Goal: Information Seeking & Learning: Learn about a topic

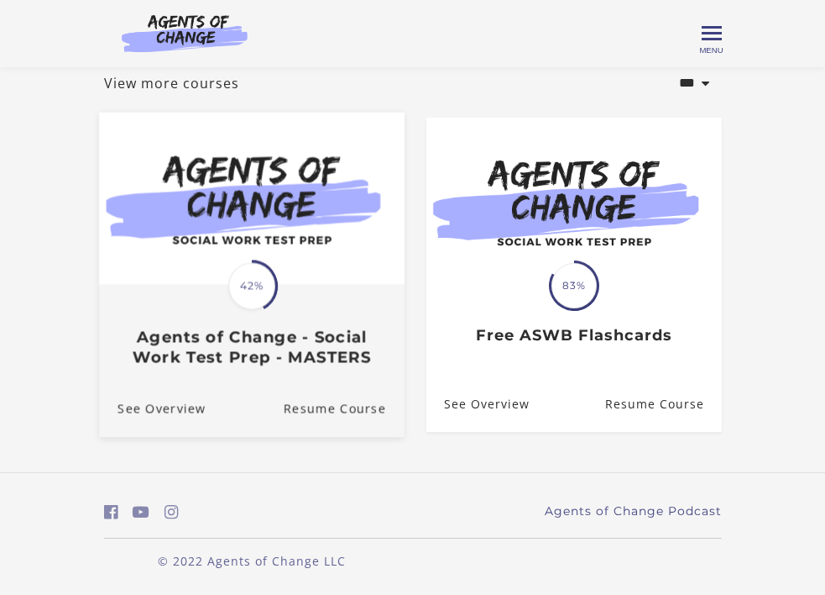
click at [318, 315] on div "Translation missing: en.liquid.partials.dashboard_course_card.progress_descript…" at bounding box center [252, 326] width 306 height 81
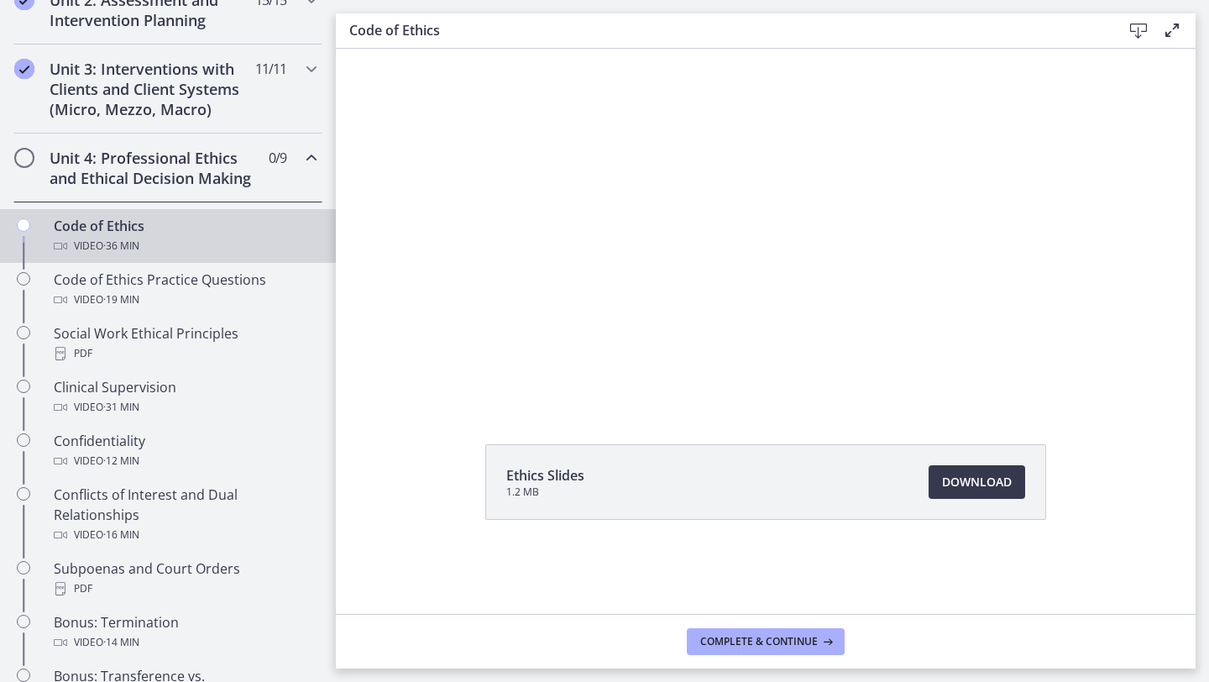
scroll to position [479, 0]
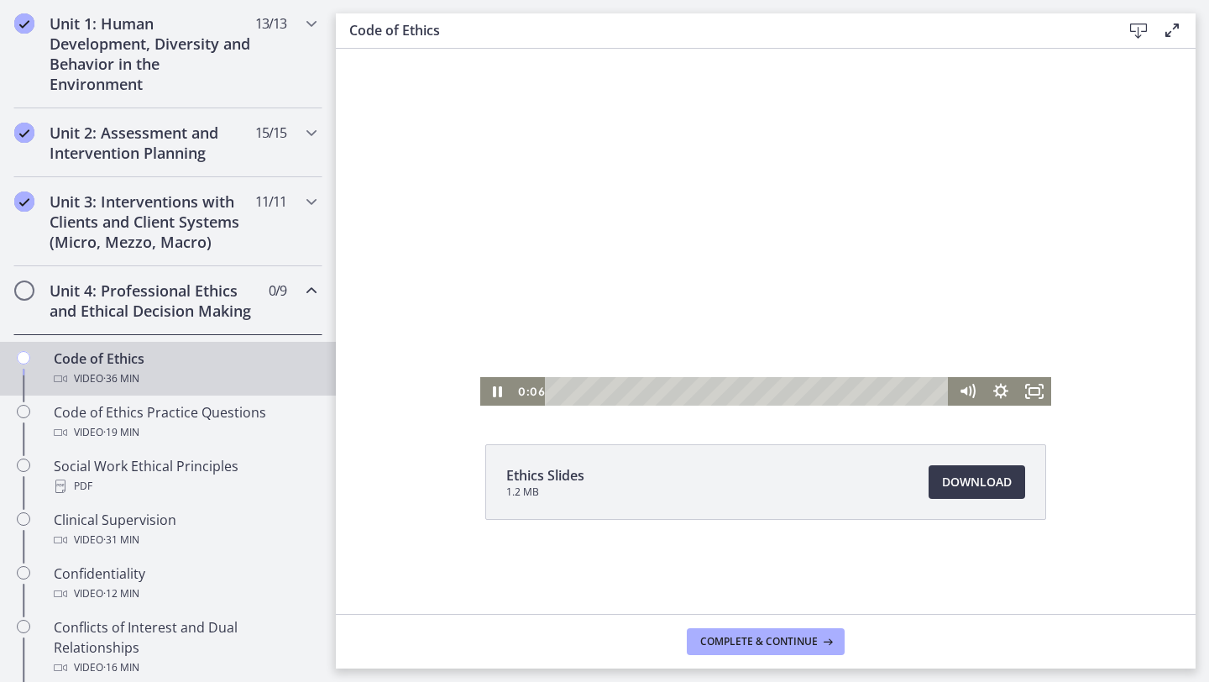
click at [606, 274] on div at bounding box center [765, 227] width 571 height 357
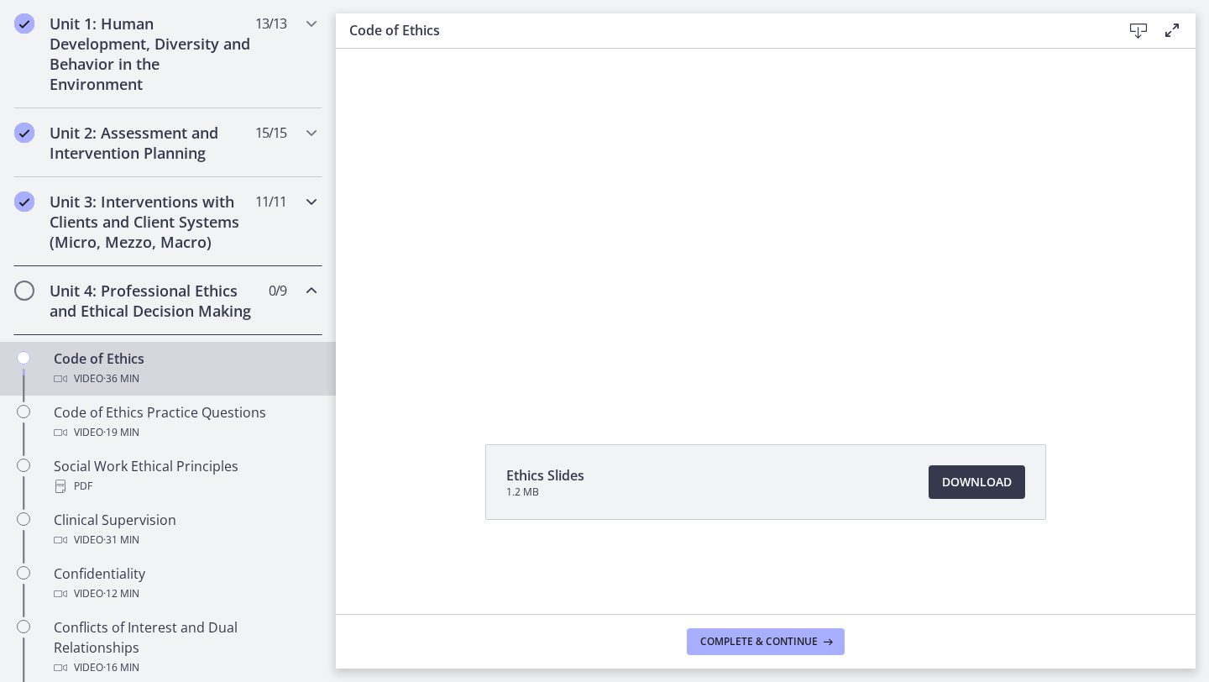
click at [234, 216] on h2 "Unit 3: Interventions with Clients and Client Systems (Micro, Mezzo, Macro)" at bounding box center [152, 221] width 205 height 60
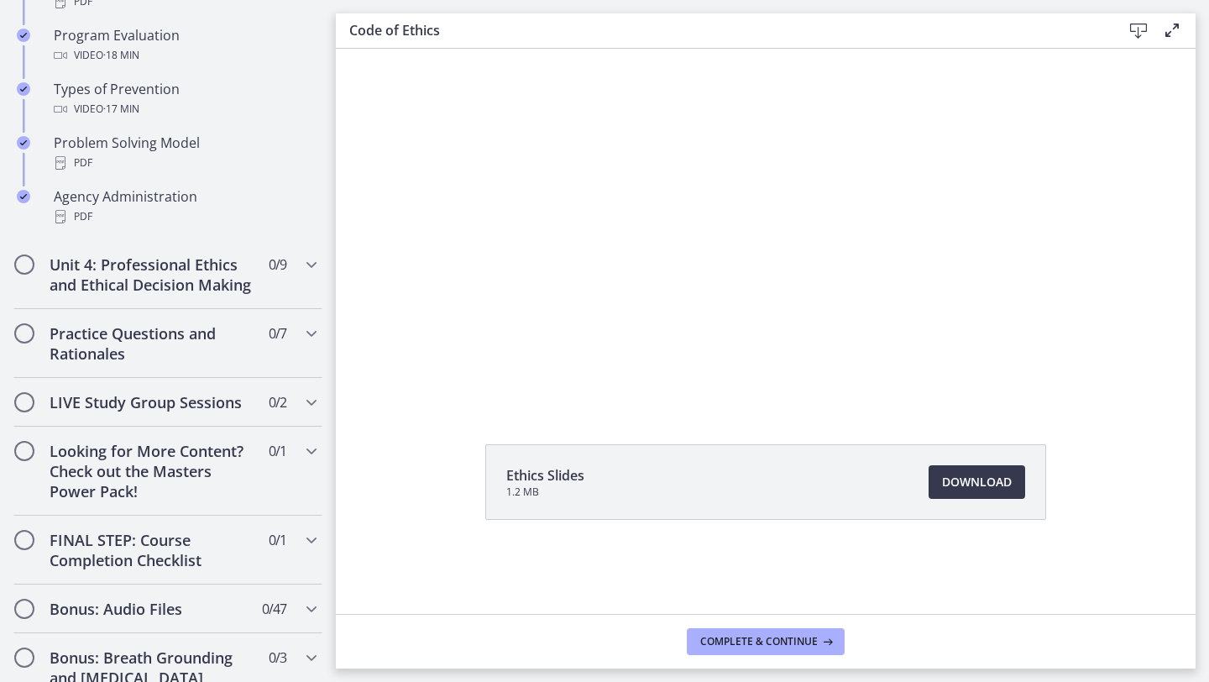
scroll to position [1027, 0]
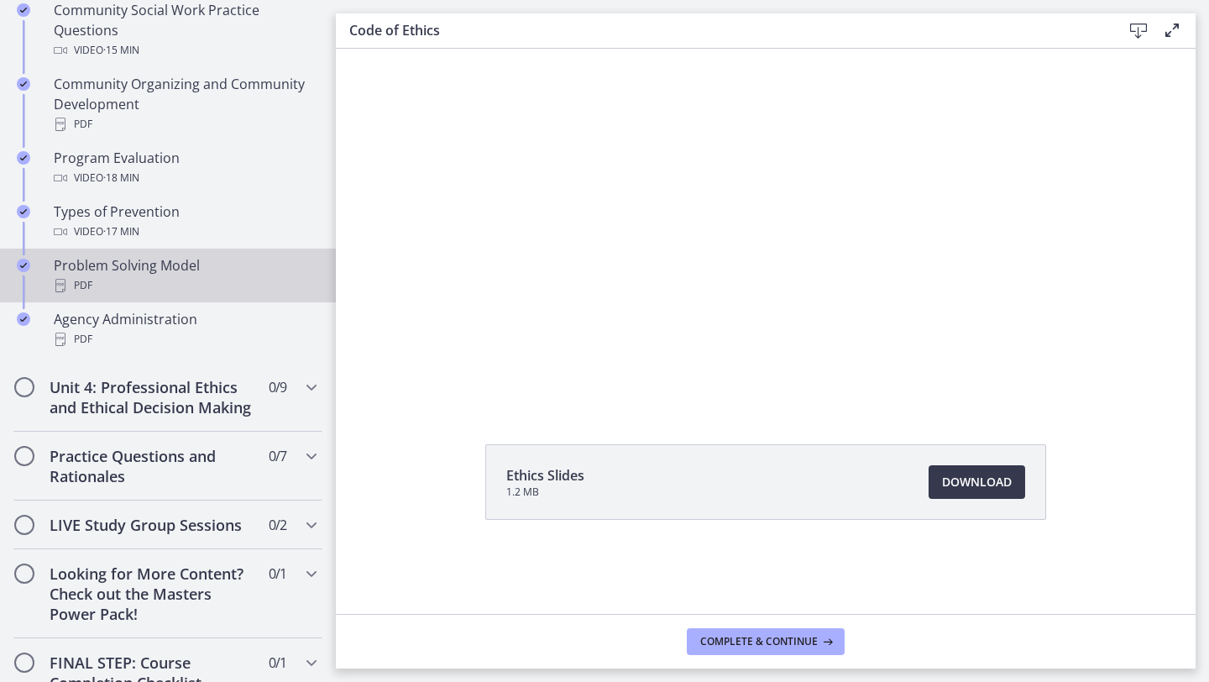
click at [127, 262] on div "Problem Solving Model PDF" at bounding box center [185, 275] width 262 height 40
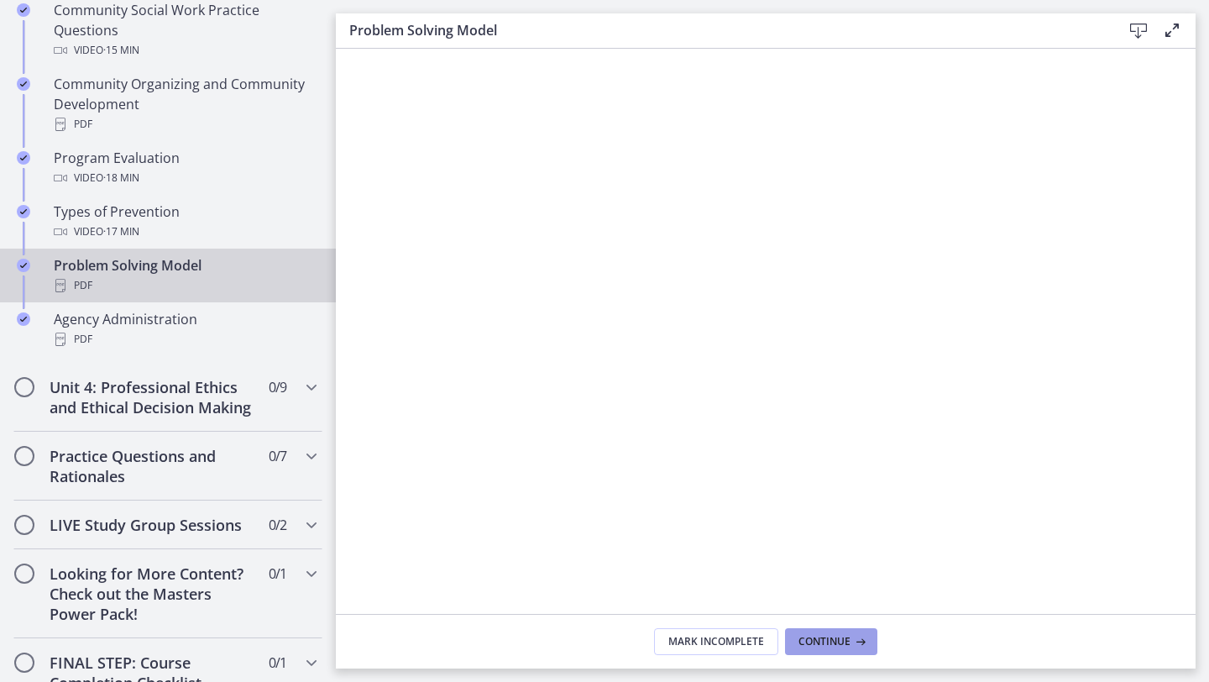
click at [815, 594] on span "Continue" at bounding box center [825, 641] width 52 height 13
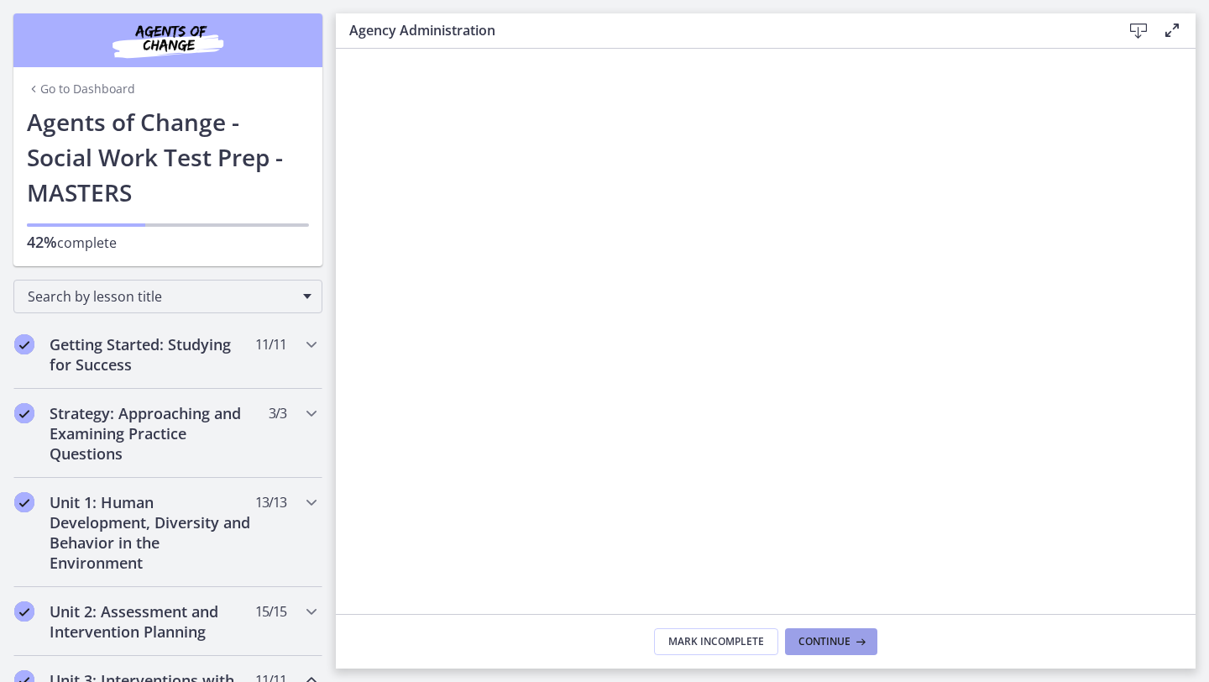
click at [814, 594] on span "Continue" at bounding box center [825, 641] width 52 height 13
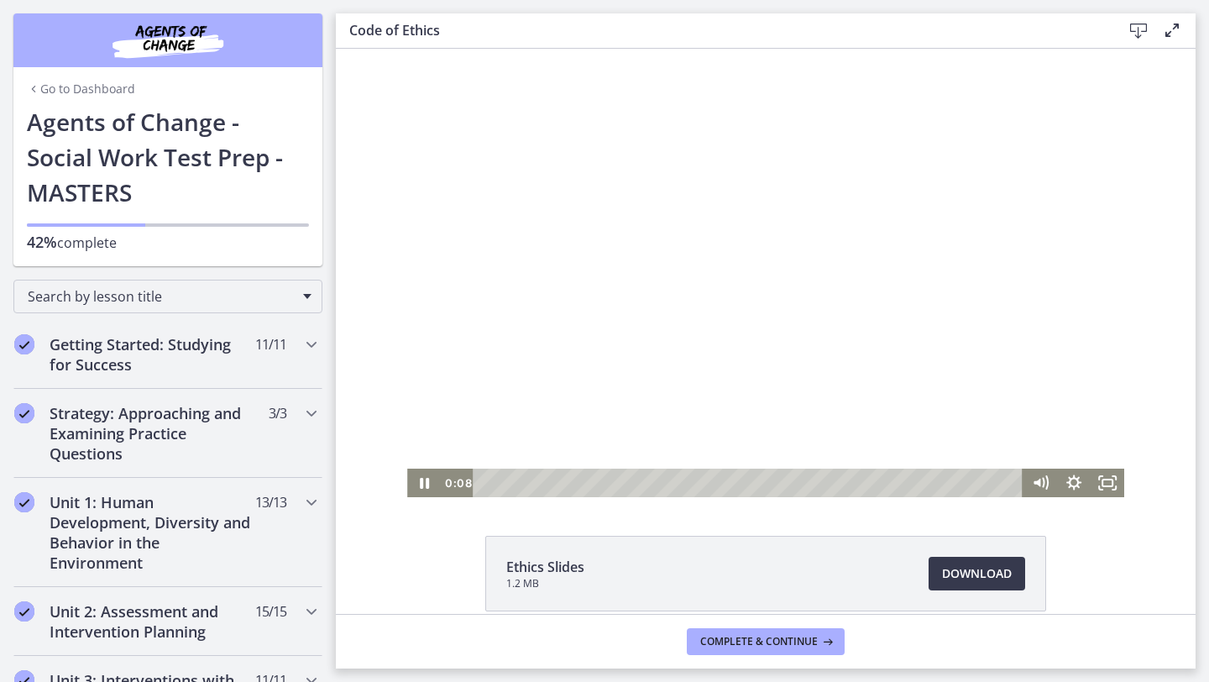
click at [788, 390] on div at bounding box center [765, 273] width 717 height 448
click at [825, 480] on icon "Show settings menu" at bounding box center [1074, 483] width 40 height 34
click at [825, 338] on div at bounding box center [765, 273] width 717 height 448
click at [825, 486] on icon "Fullscreen" at bounding box center [1107, 483] width 40 height 34
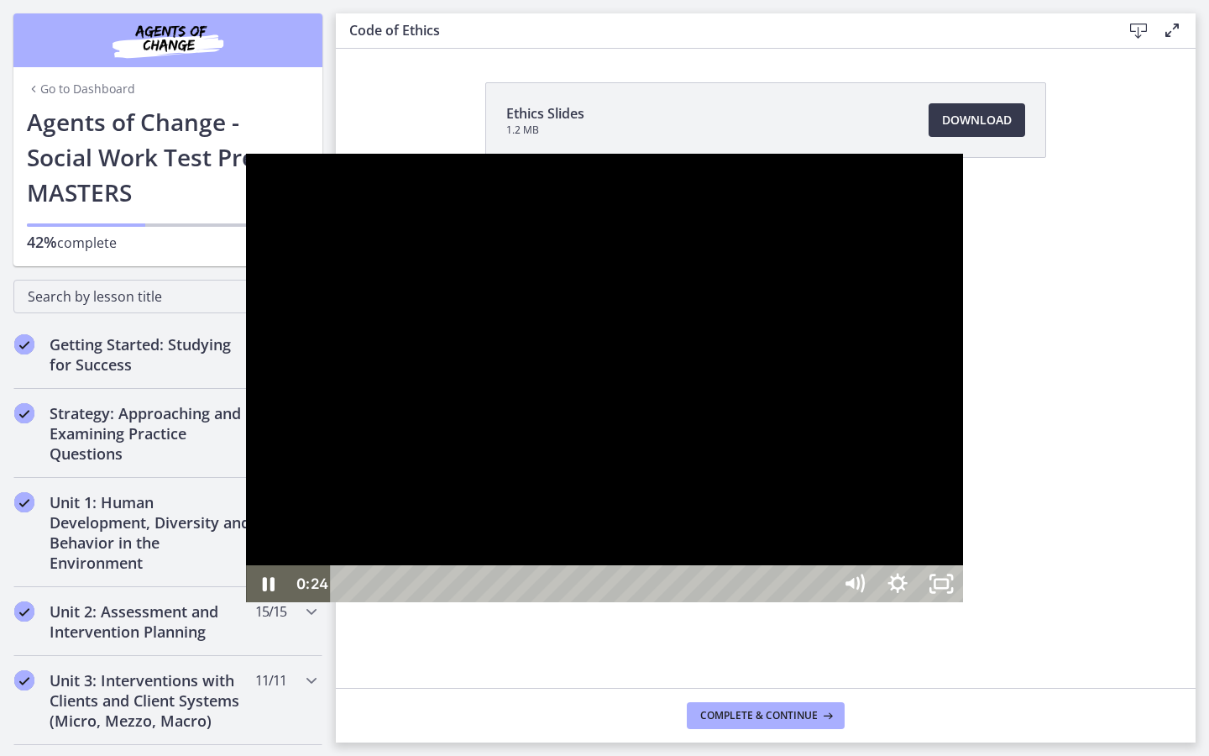
click at [825, 594] on div at bounding box center [604, 378] width 717 height 448
click at [825, 592] on icon "Unfullscreen" at bounding box center [950, 590] width 4 height 4
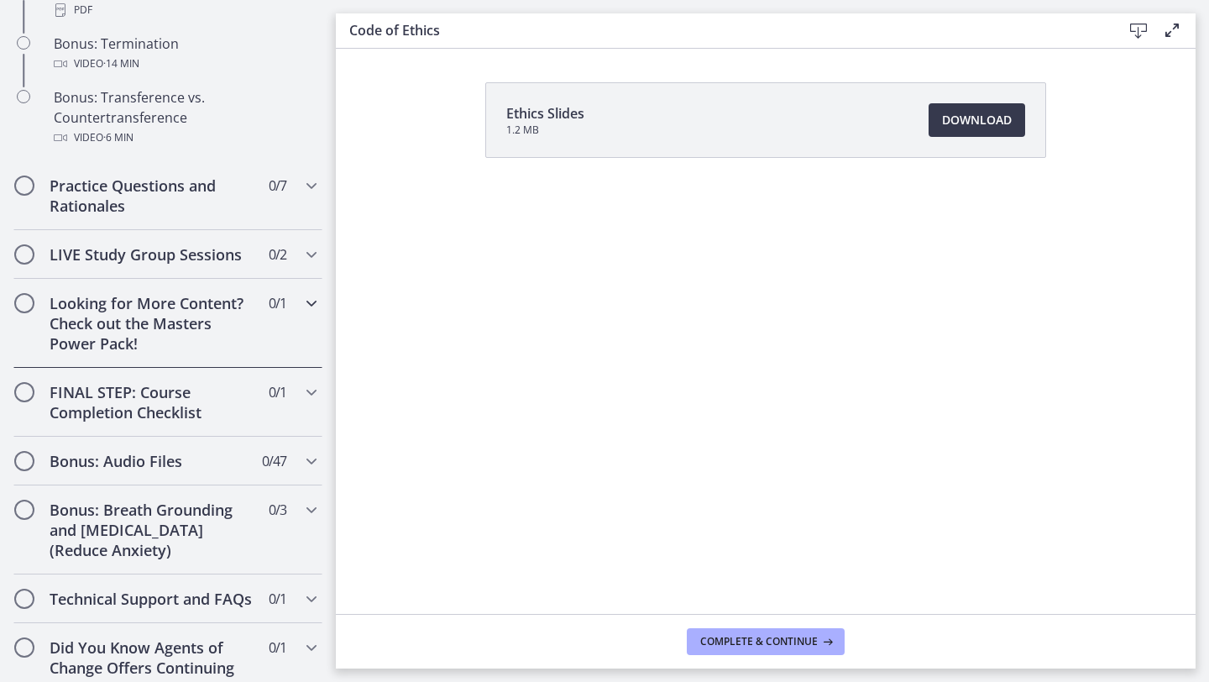
scroll to position [1219, 0]
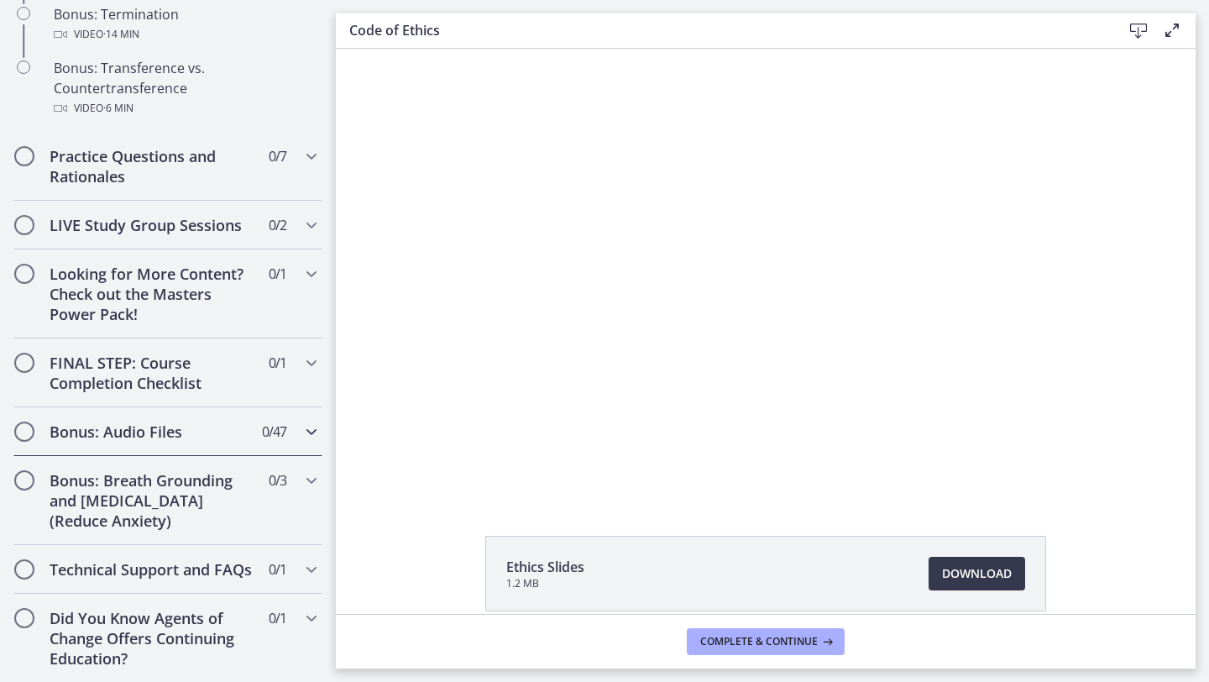
click at [212, 434] on h2 "Bonus: Audio Files" at bounding box center [152, 432] width 205 height 20
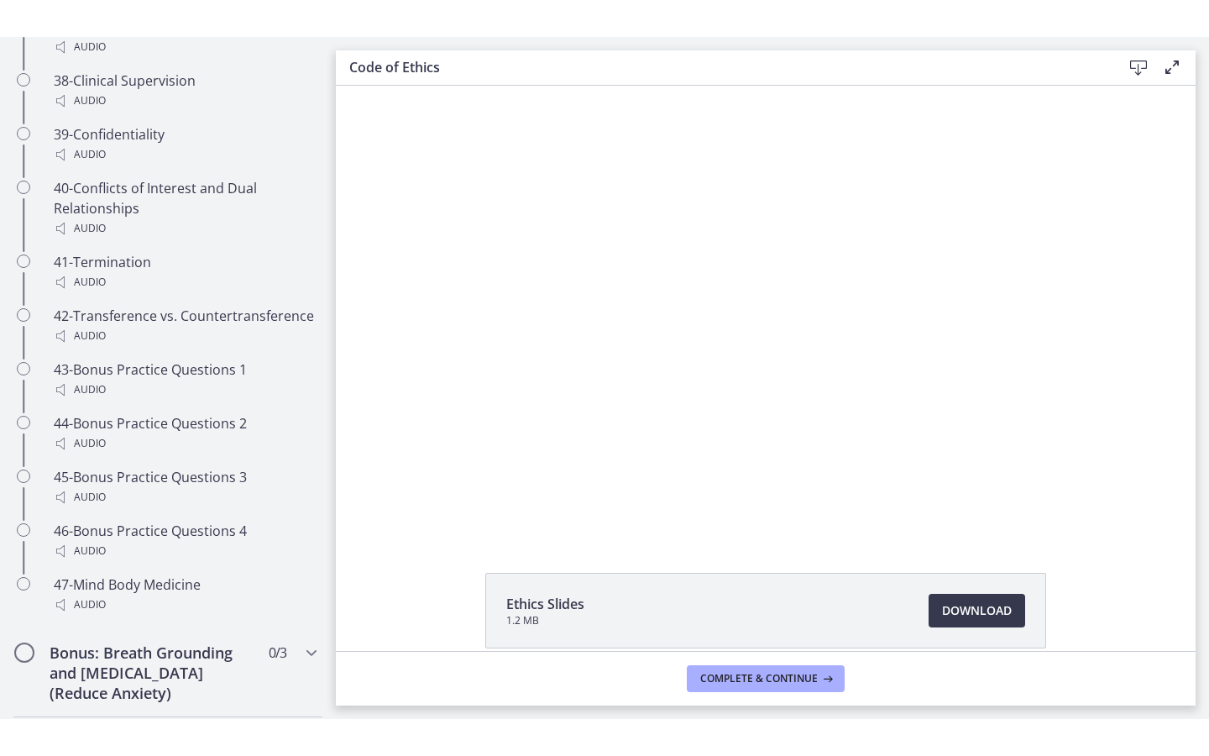
scroll to position [3282, 0]
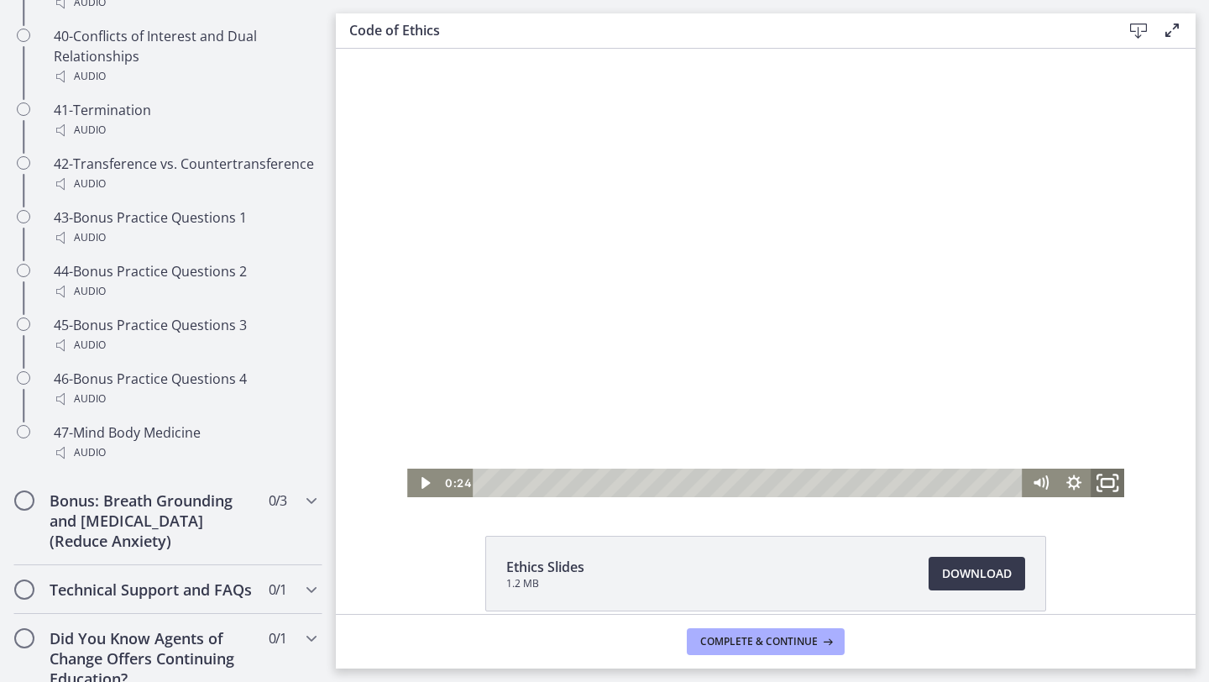
click at [825, 490] on icon "Fullscreen" at bounding box center [1100, 489] width 4 height 4
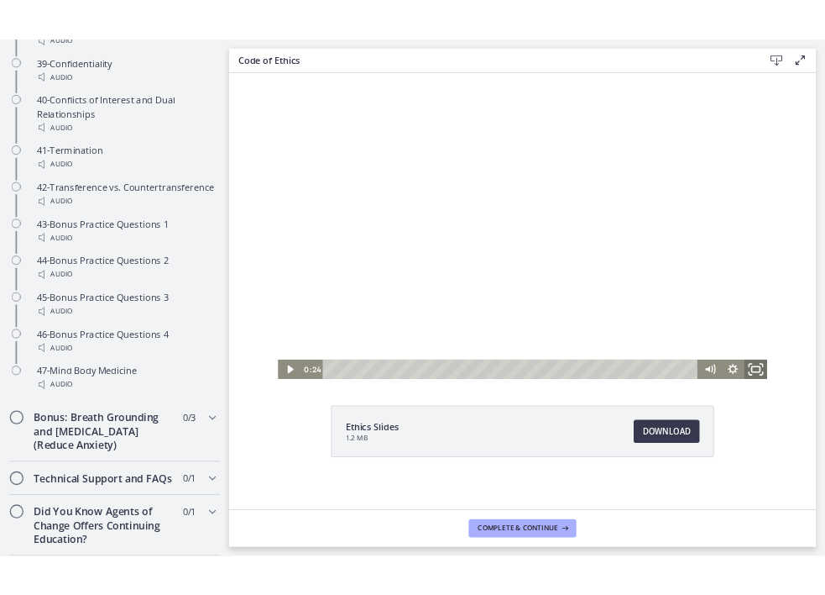
scroll to position [3208, 0]
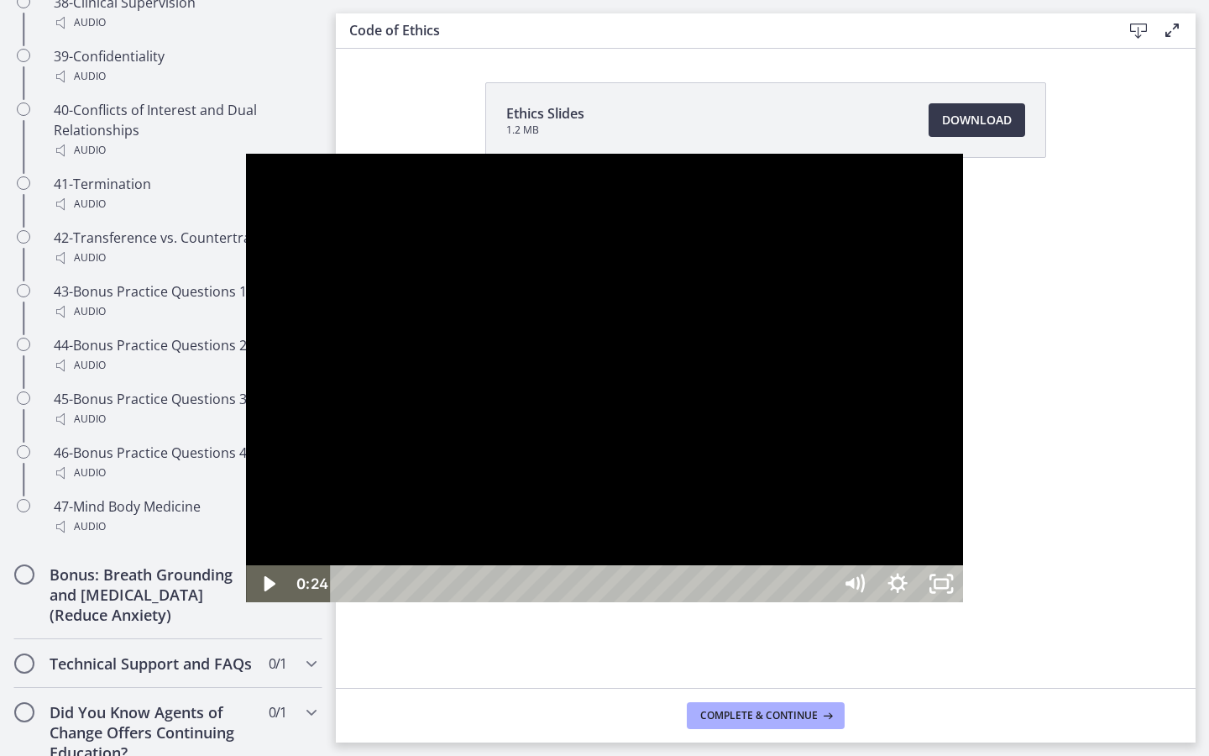
click at [825, 563] on div at bounding box center [604, 378] width 717 height 448
click at [825, 459] on div at bounding box center [604, 378] width 717 height 448
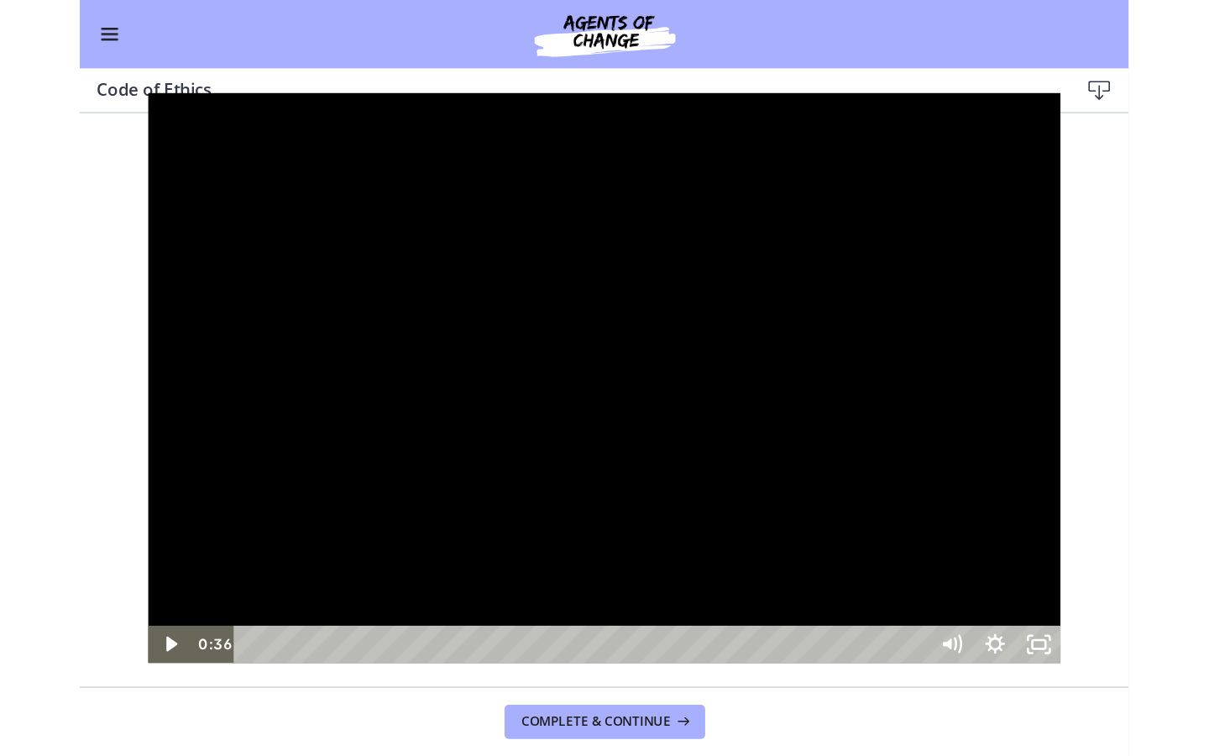
scroll to position [3216, 0]
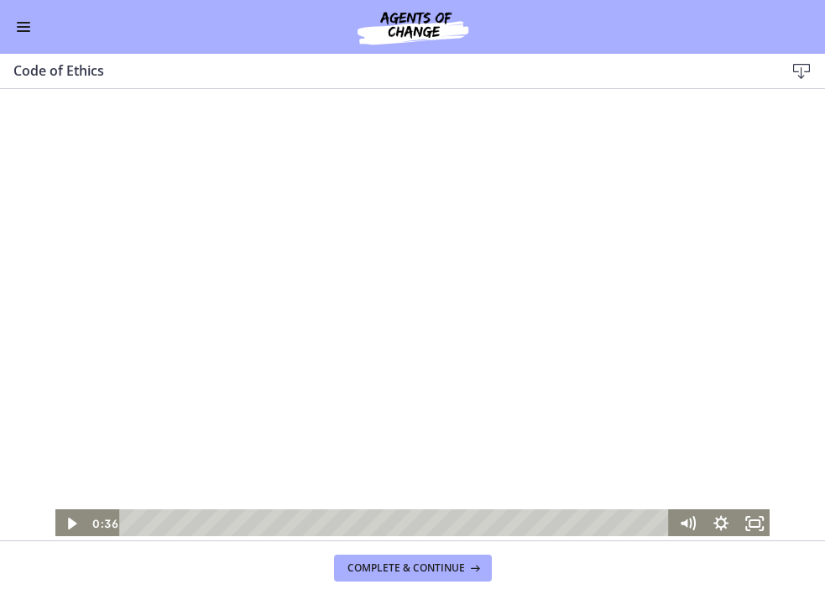
click at [265, 318] on div at bounding box center [412, 313] width 717 height 448
click at [246, 296] on div at bounding box center [412, 313] width 717 height 448
click at [290, 336] on div at bounding box center [412, 313] width 717 height 448
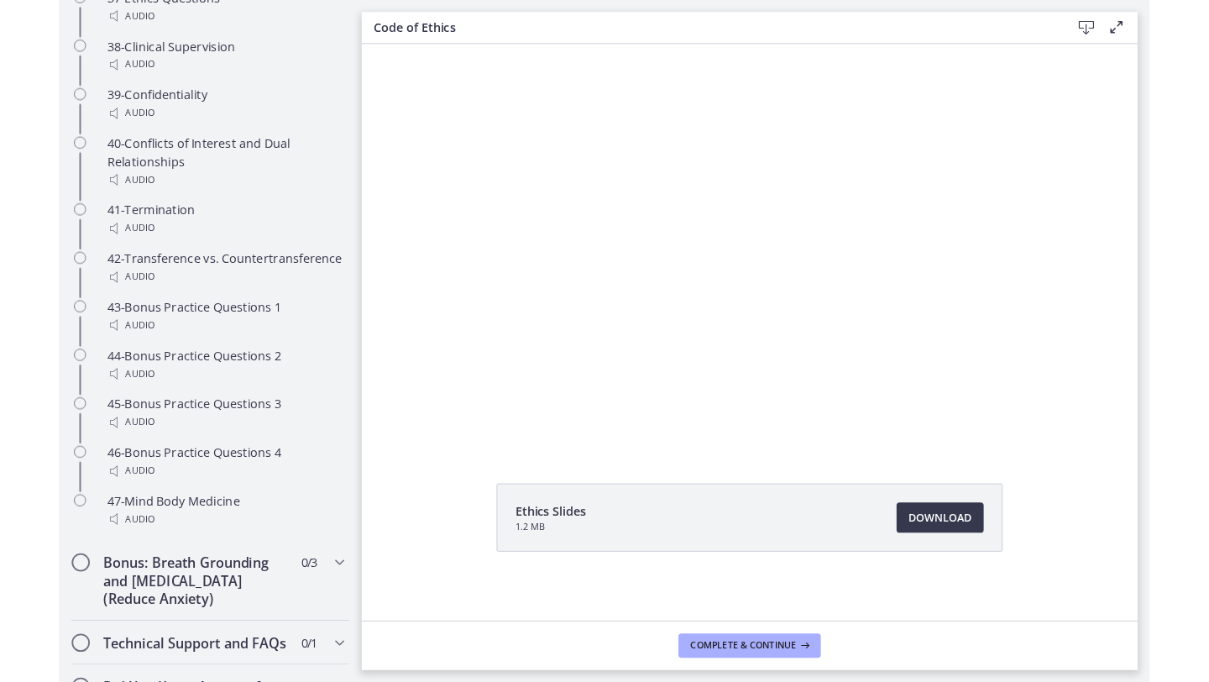
scroll to position [3163, 0]
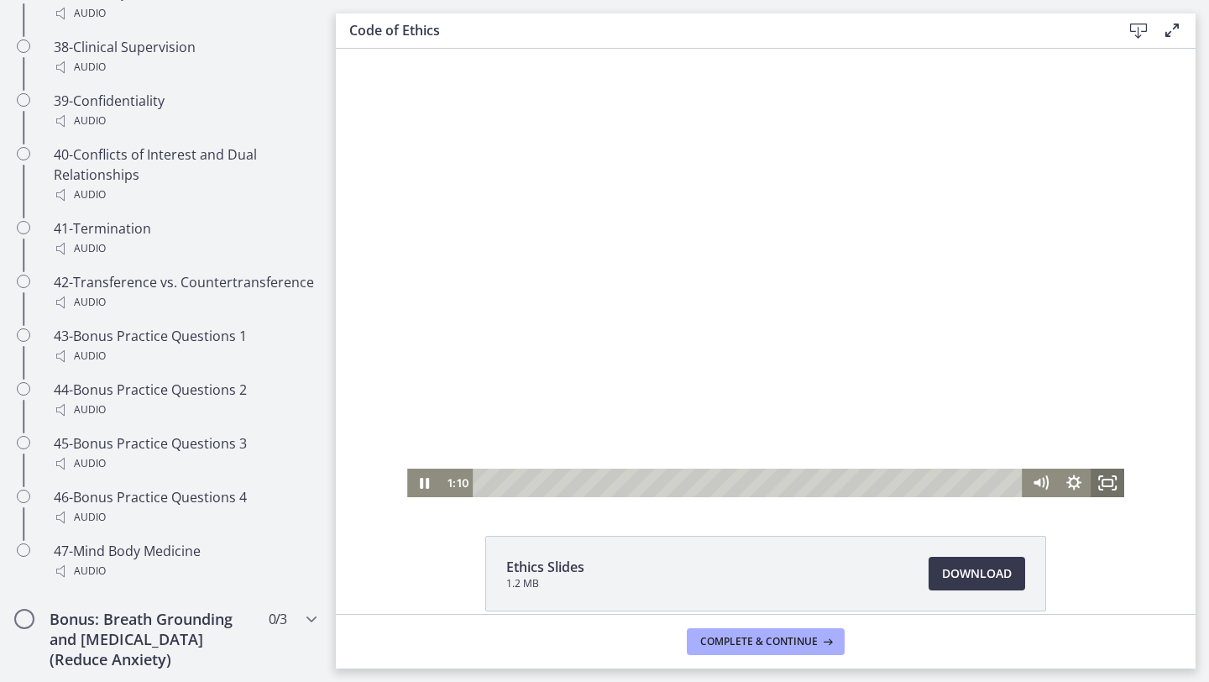
click at [825, 482] on icon "Fullscreen" at bounding box center [1108, 483] width 34 height 29
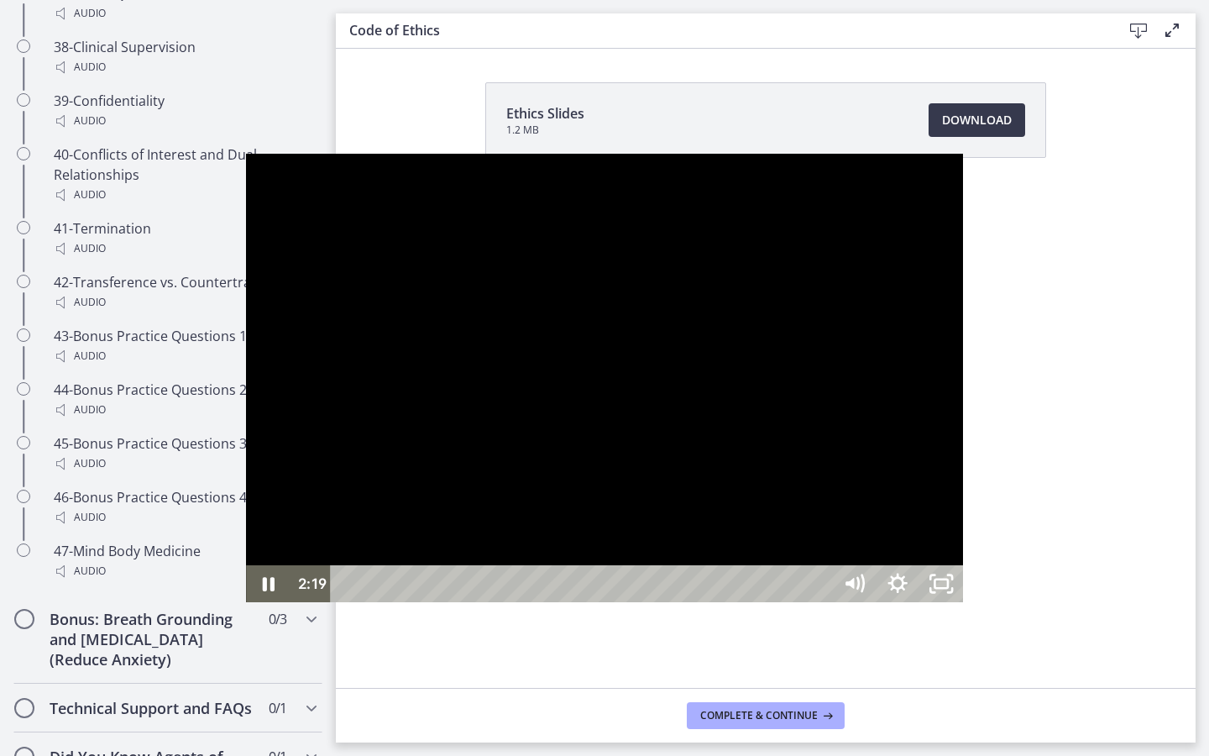
click at [825, 517] on div at bounding box center [604, 378] width 717 height 448
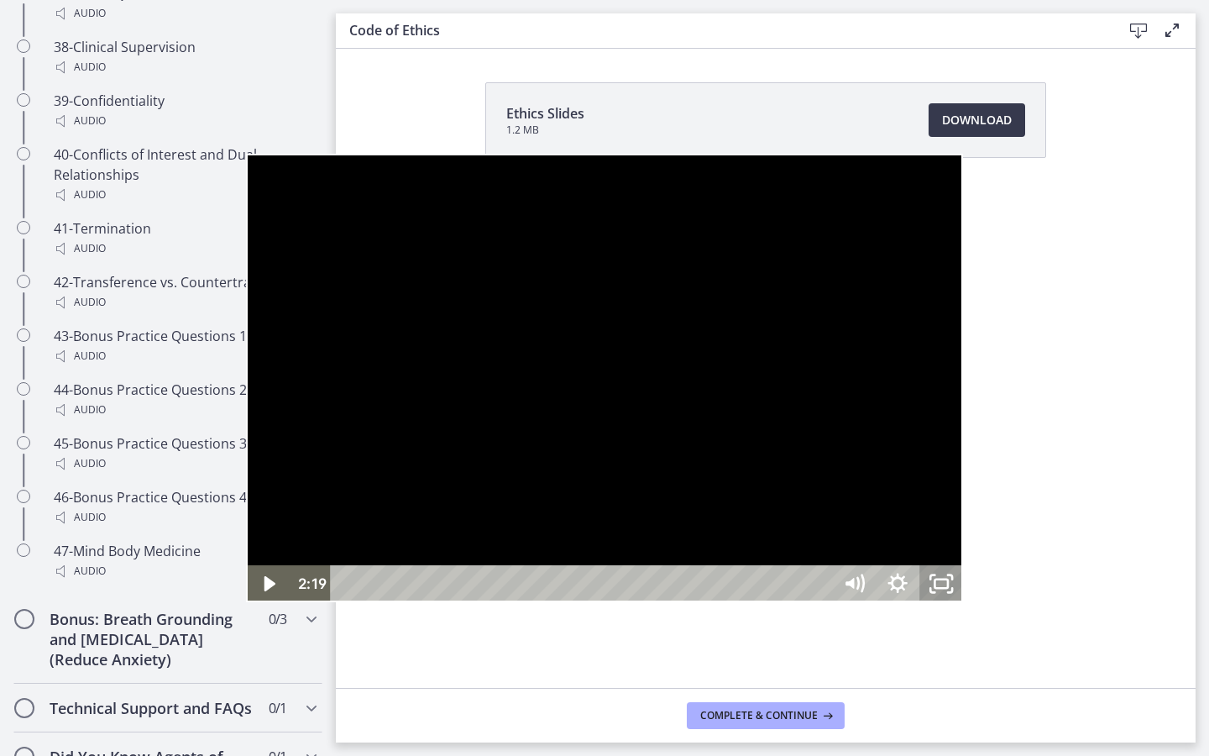
click at [825, 594] on icon "Unfullscreen" at bounding box center [941, 583] width 44 height 37
